Goal: Download file/media

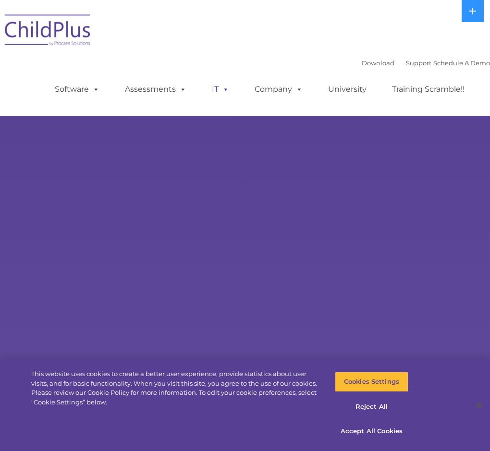
select select "MEDIUM"
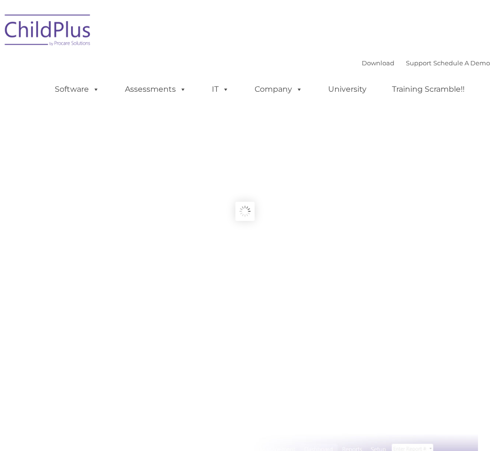
type input ""
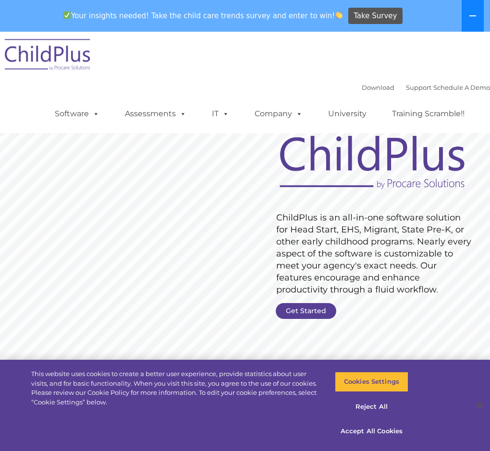
click at [473, 15] on icon at bounding box center [473, 16] width 8 height 8
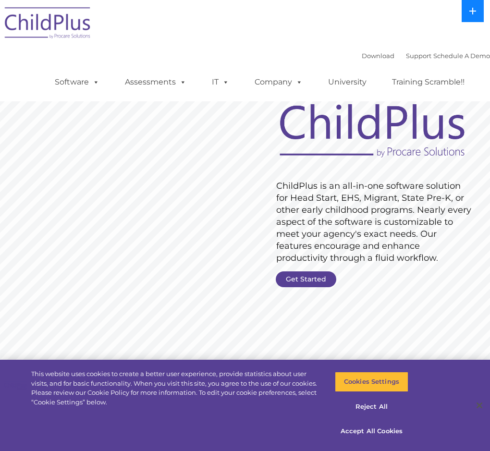
click at [473, 15] on button at bounding box center [473, 11] width 22 height 22
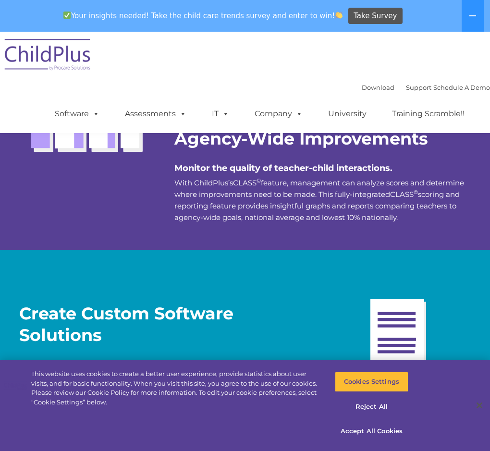
scroll to position [2413, 0]
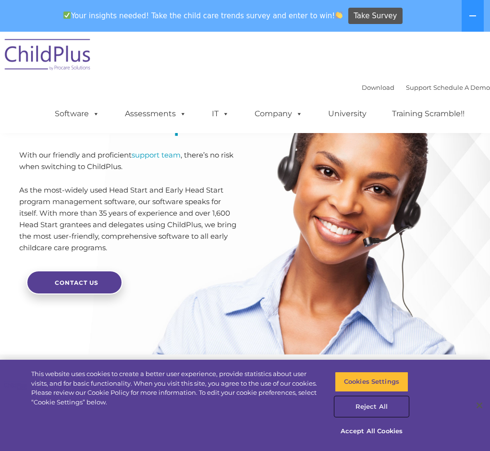
click at [350, 404] on button "Reject All" at bounding box center [371, 407] width 73 height 20
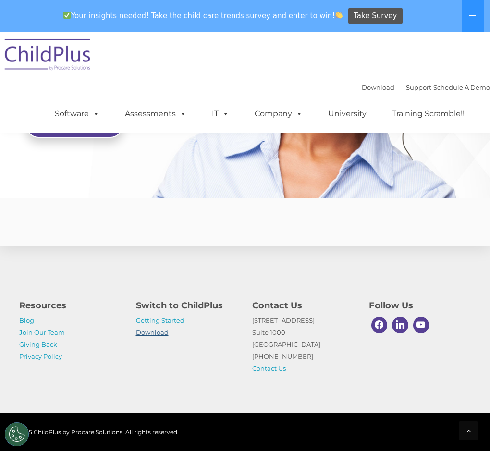
click at [140, 332] on link "Download" at bounding box center [152, 333] width 33 height 8
